Goal: Navigation & Orientation: Locate item on page

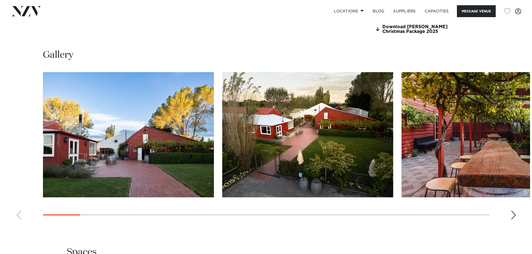
scroll to position [581, 0]
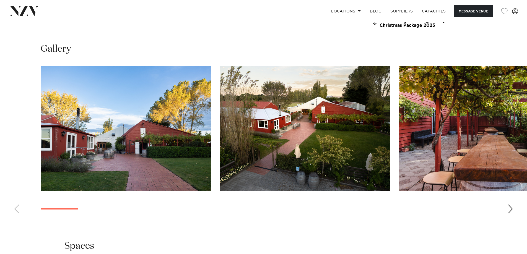
click at [512, 205] on swiper-container at bounding box center [263, 142] width 527 height 152
click at [510, 210] on div "Next slide" at bounding box center [511, 209] width 6 height 9
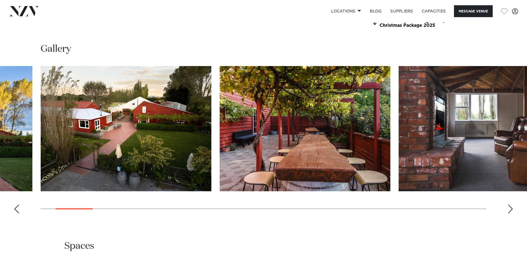
click at [510, 205] on div "Next slide" at bounding box center [511, 209] width 6 height 9
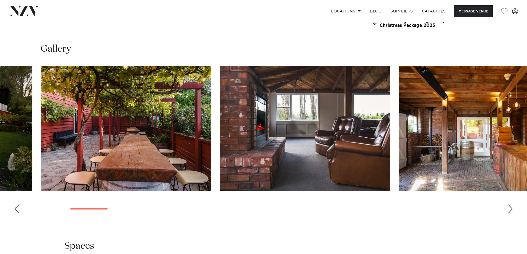
click at [510, 207] on div "Next slide" at bounding box center [511, 209] width 6 height 9
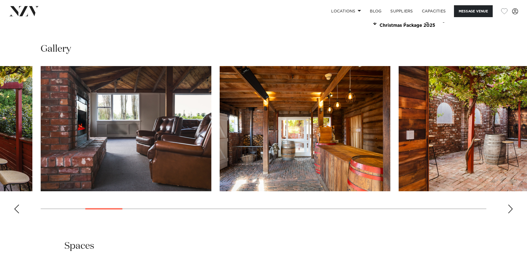
click at [510, 207] on div "Next slide" at bounding box center [511, 209] width 6 height 9
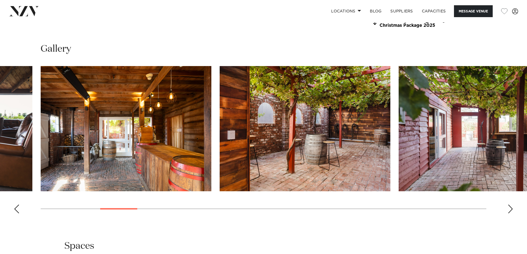
click at [510, 207] on div "Next slide" at bounding box center [511, 209] width 6 height 9
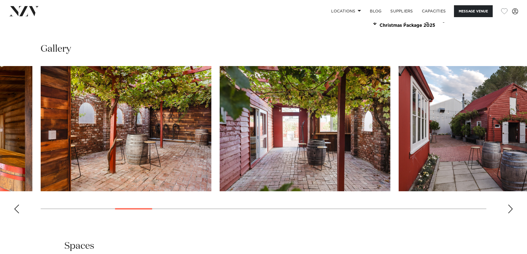
click at [510, 207] on div "Next slide" at bounding box center [511, 209] width 6 height 9
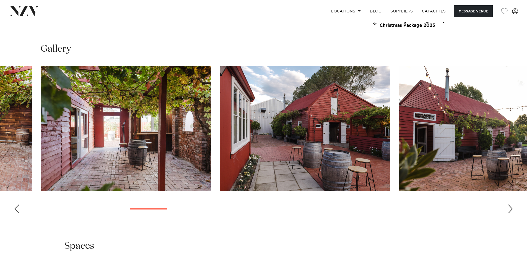
click at [510, 207] on div "Next slide" at bounding box center [511, 209] width 6 height 9
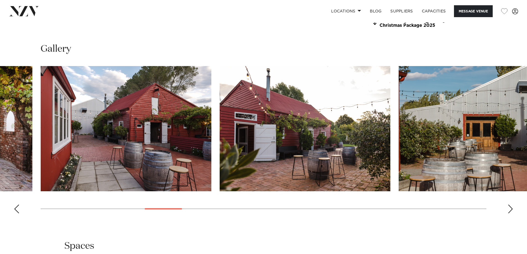
click at [510, 207] on div "Next slide" at bounding box center [511, 209] width 6 height 9
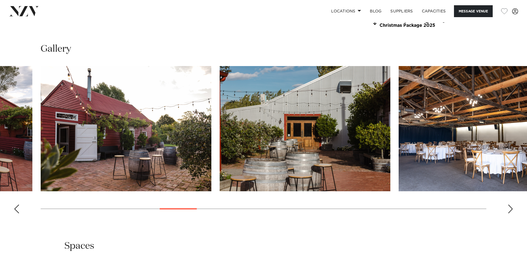
click at [510, 207] on div "Next slide" at bounding box center [511, 209] width 6 height 9
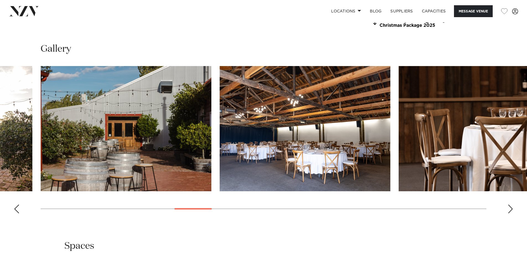
click at [345, 140] on img "11 / 30" at bounding box center [305, 128] width 171 height 125
